Goal: Task Accomplishment & Management: Manage account settings

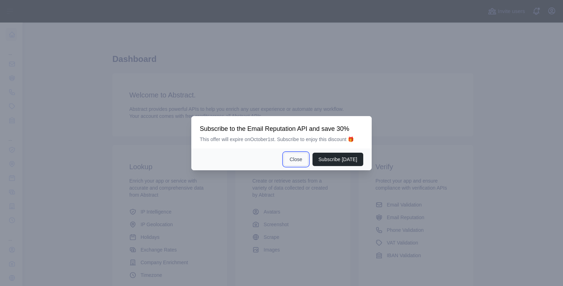
click at [303, 164] on button "Close" at bounding box center [296, 159] width 25 height 13
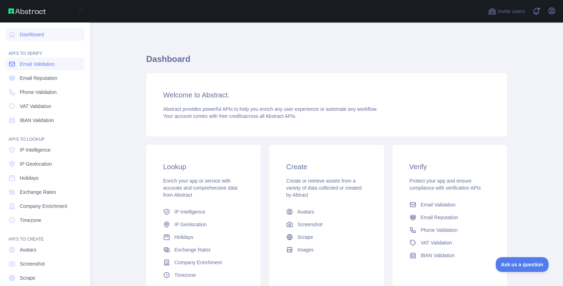
click at [36, 66] on span "Email Validation" at bounding box center [37, 64] width 35 height 7
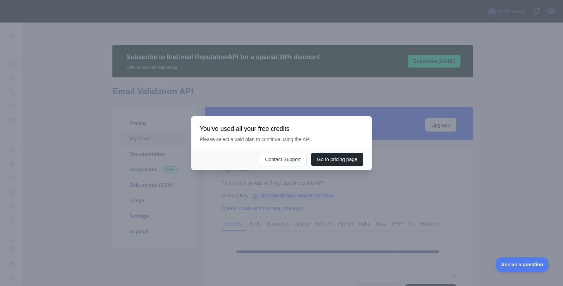
click at [462, 172] on div at bounding box center [281, 143] width 563 height 286
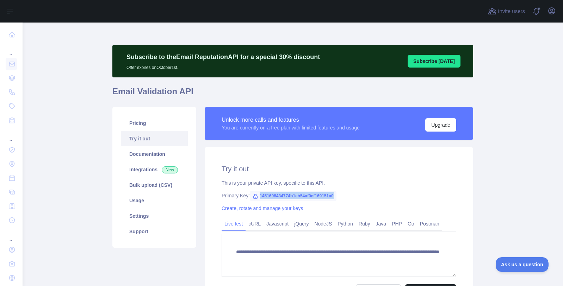
drag, startPoint x: 255, startPoint y: 197, endPoint x: 340, endPoint y: 195, distance: 85.2
click at [338, 197] on div "Primary Key: 1451608434774b1eb54af0cf169151a0" at bounding box center [339, 195] width 235 height 7
copy span "1451608434774b1eb54af0cf169151a0"
click at [553, 12] on icon "button" at bounding box center [551, 11] width 8 height 8
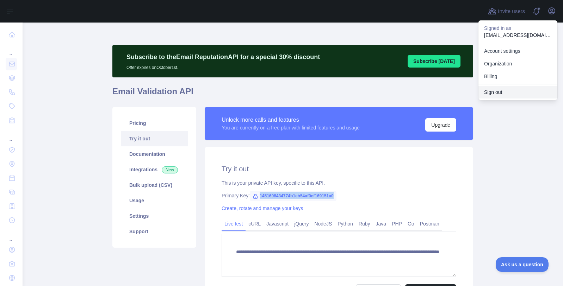
click at [491, 91] on button "Sign out" at bounding box center [517, 92] width 79 height 13
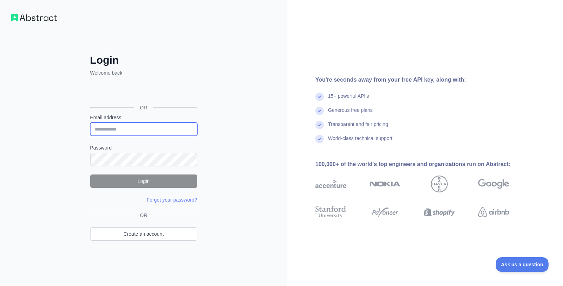
click at [116, 129] on input "Email address" at bounding box center [143, 129] width 107 height 13
type input "**********"
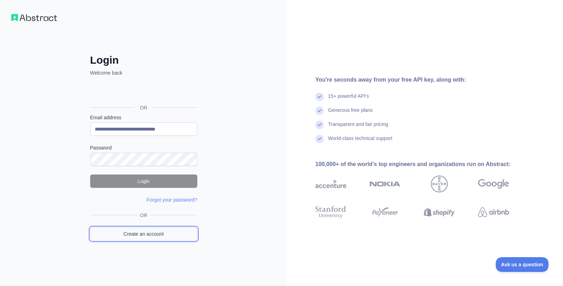
click at [143, 236] on link "Create an account" at bounding box center [143, 234] width 107 height 13
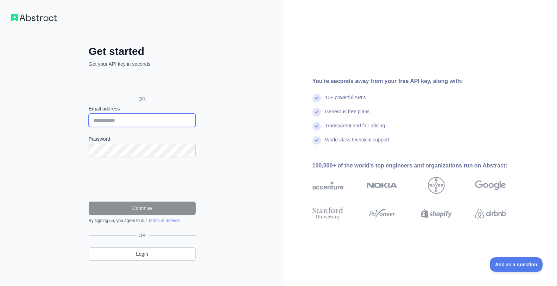
click at [105, 119] on input "Email address" at bounding box center [142, 120] width 107 height 13
paste input "**********"
type input "**********"
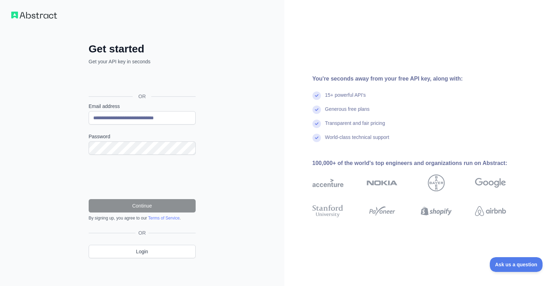
click at [263, 7] on div "**********" at bounding box center [142, 142] width 285 height 289
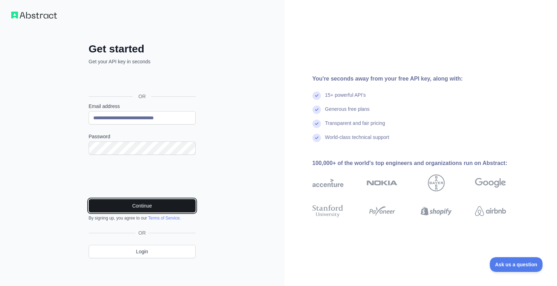
click at [119, 203] on button "Continue" at bounding box center [142, 205] width 107 height 13
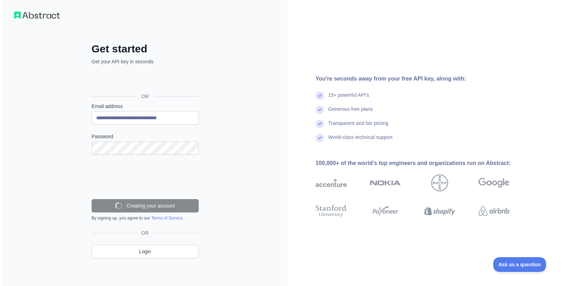
scroll to position [0, 0]
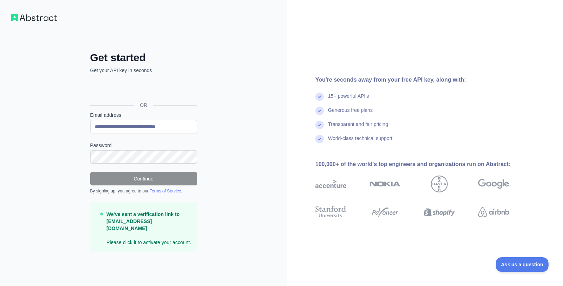
drag, startPoint x: 491, startPoint y: 1, endPoint x: 328, endPoint y: 55, distance: 171.2
click at [328, 55] on div "You're seconds away from your free API key, along with: 15+ powerful API's Gene…" at bounding box center [425, 143] width 276 height 286
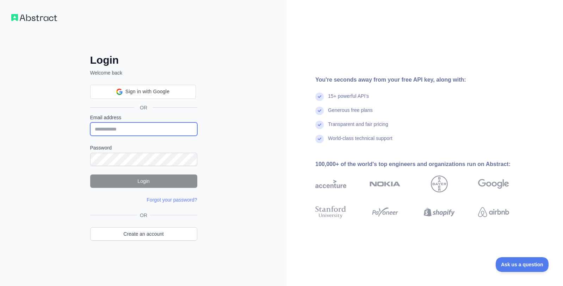
type input "**********"
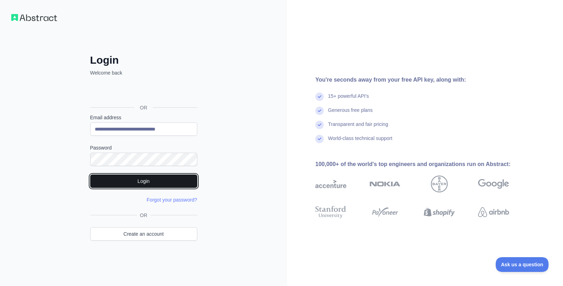
click at [137, 181] on button "Login" at bounding box center [143, 181] width 107 height 13
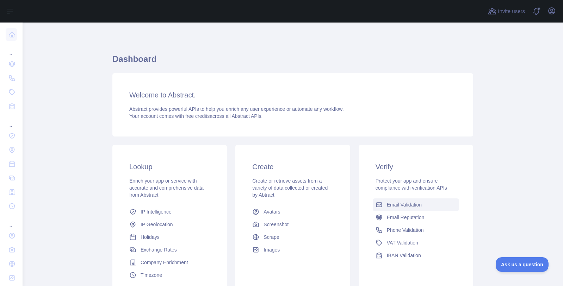
click at [392, 206] on span "Email Validation" at bounding box center [404, 204] width 35 height 7
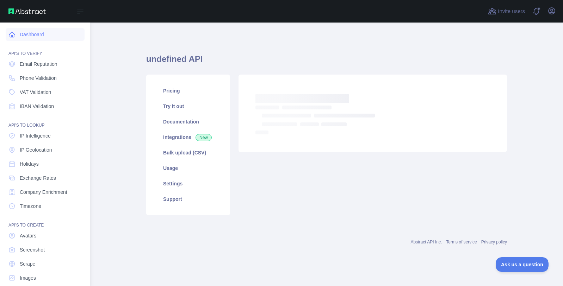
click at [30, 33] on link "Dashboard" at bounding box center [45, 34] width 79 height 13
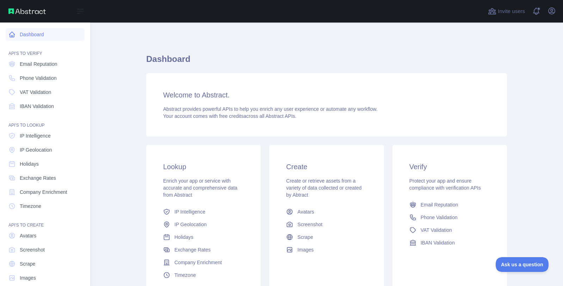
click at [30, 33] on link "Dashboard" at bounding box center [45, 34] width 79 height 13
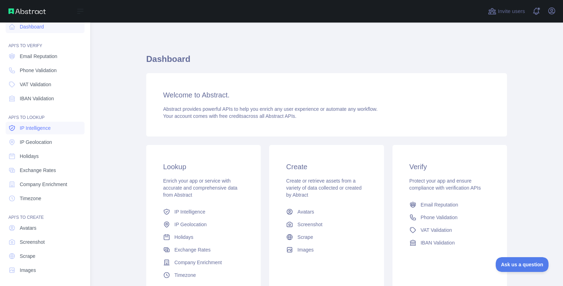
scroll to position [10, 0]
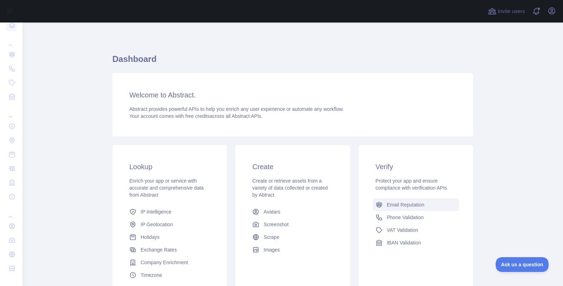
click at [404, 203] on span "Email Reputation" at bounding box center [406, 204] width 38 height 7
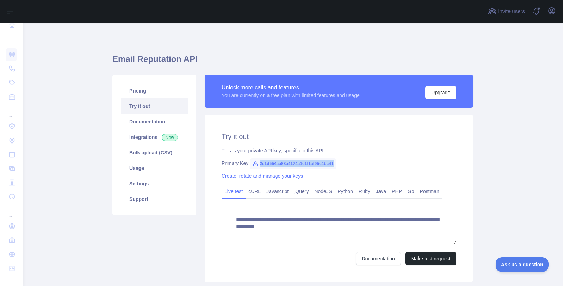
drag, startPoint x: 255, startPoint y: 161, endPoint x: 330, endPoint y: 163, distance: 75.0
click at [330, 163] on span "2c1d554aa88a4174a1c1f1af95c4bc41" at bounding box center [293, 163] width 87 height 11
copy span "2c1d554aa88a4174a1c1f1af95c4bc41"
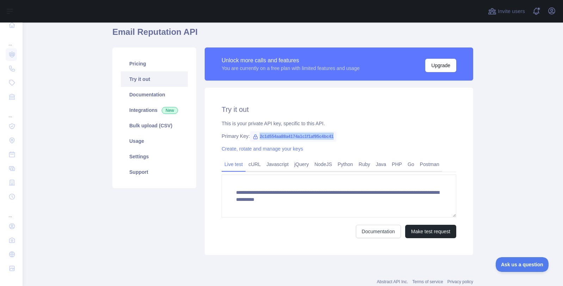
scroll to position [48, 0]
